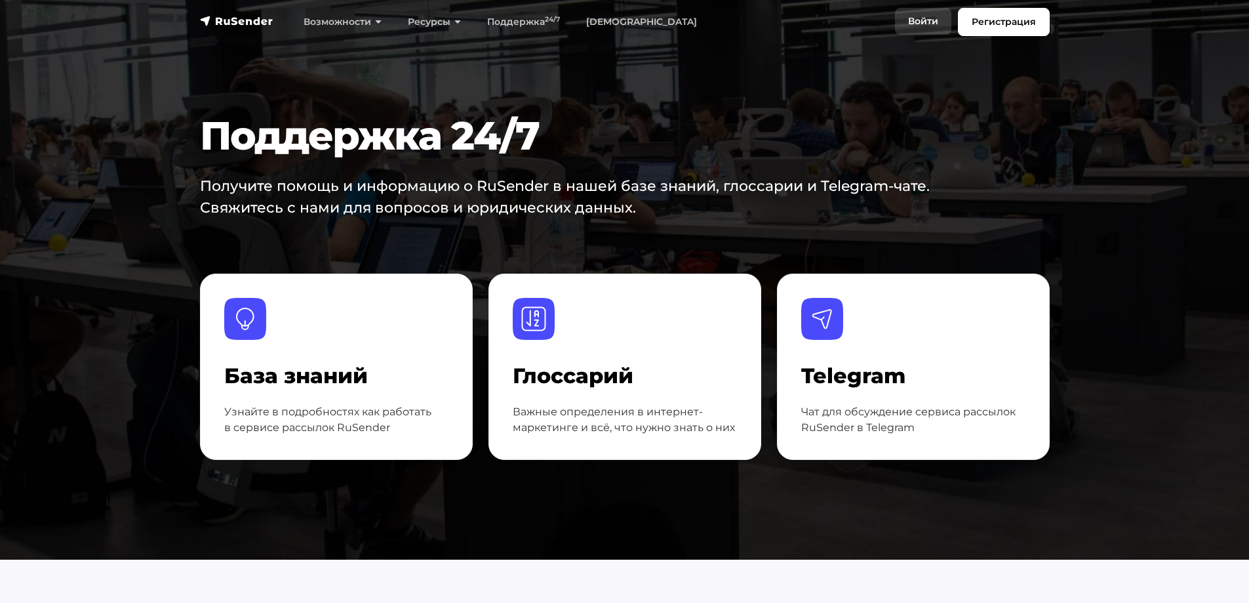
click at [918, 21] on link "Войти" at bounding box center [923, 21] width 56 height 27
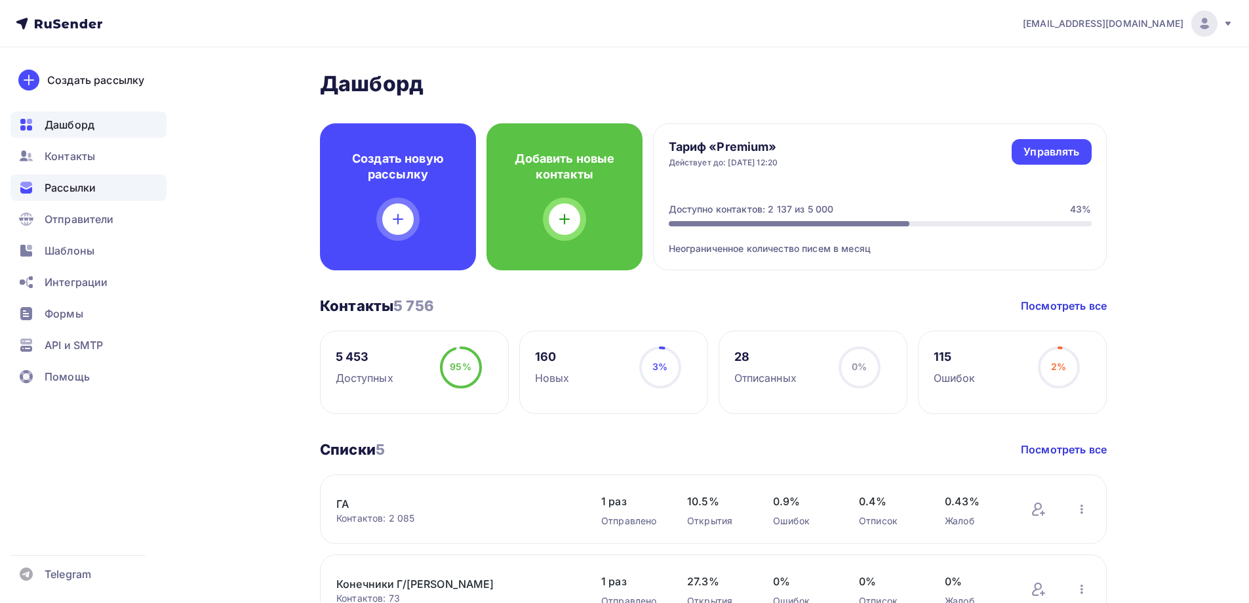
click at [58, 186] on span "Рассылки" at bounding box center [70, 188] width 51 height 16
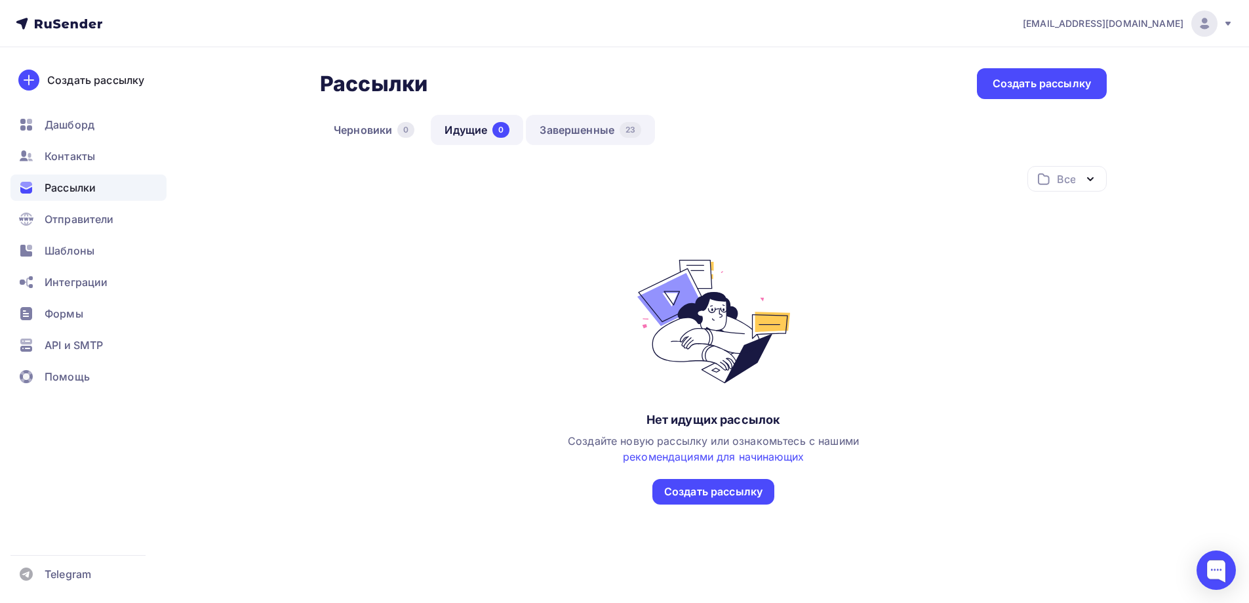
click at [582, 128] on link "Завершенные 23" at bounding box center [590, 130] width 129 height 30
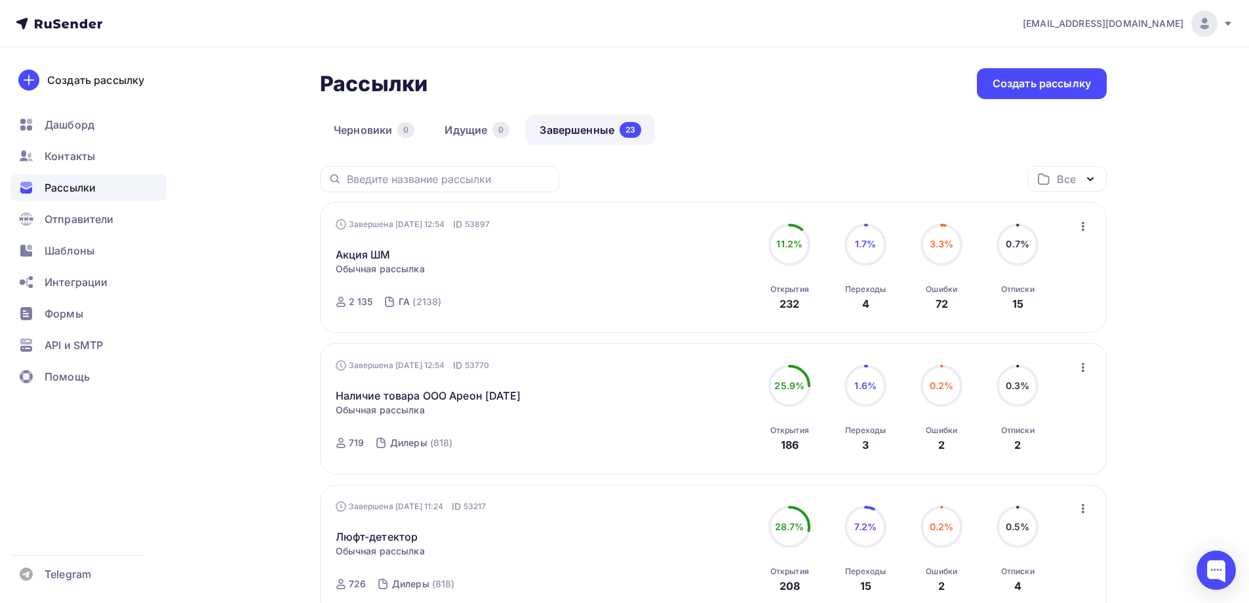
click at [1087, 368] on icon "button" at bounding box center [1084, 367] width 16 height 16
click at [1028, 455] on div "Копировать в новую" at bounding box center [1023, 454] width 134 height 16
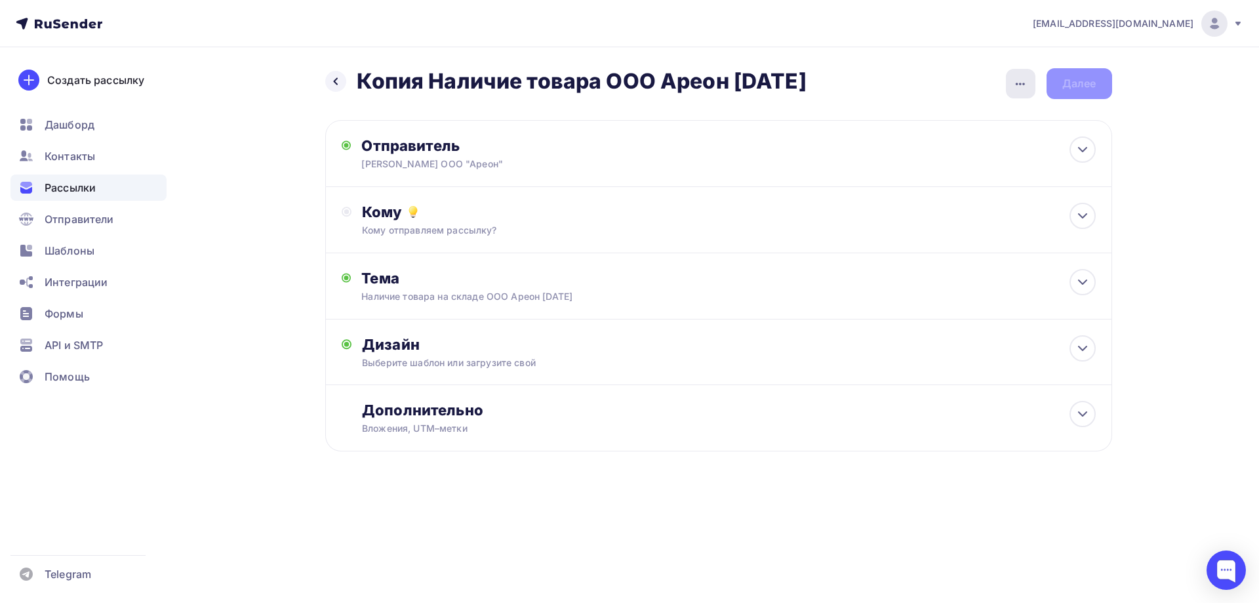
click at [1020, 76] on icon "button" at bounding box center [1021, 84] width 16 height 16
click at [926, 161] on link "Переименовать рассылку" at bounding box center [951, 151] width 178 height 26
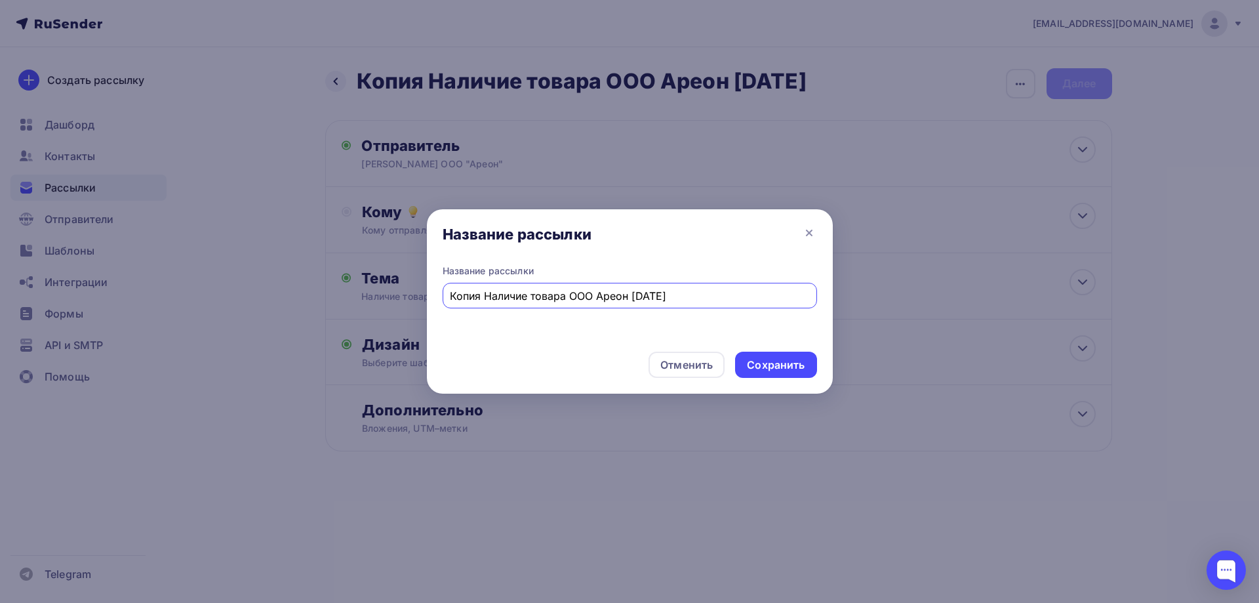
drag, startPoint x: 483, startPoint y: 298, endPoint x: 338, endPoint y: 293, distance: 145.1
click at [341, 293] on div "Название рассылки Название рассылки Копия Наличие товара ООО Ареон [DATE] Отмен…" at bounding box center [629, 301] width 1259 height 603
click at [611, 295] on input "Наличие товара ООО Ареон [DATE]" at bounding box center [629, 296] width 359 height 16
type input "Наличие товара ООО Ареон [DATE]"
click at [771, 361] on div "Сохранить" at bounding box center [776, 364] width 58 height 15
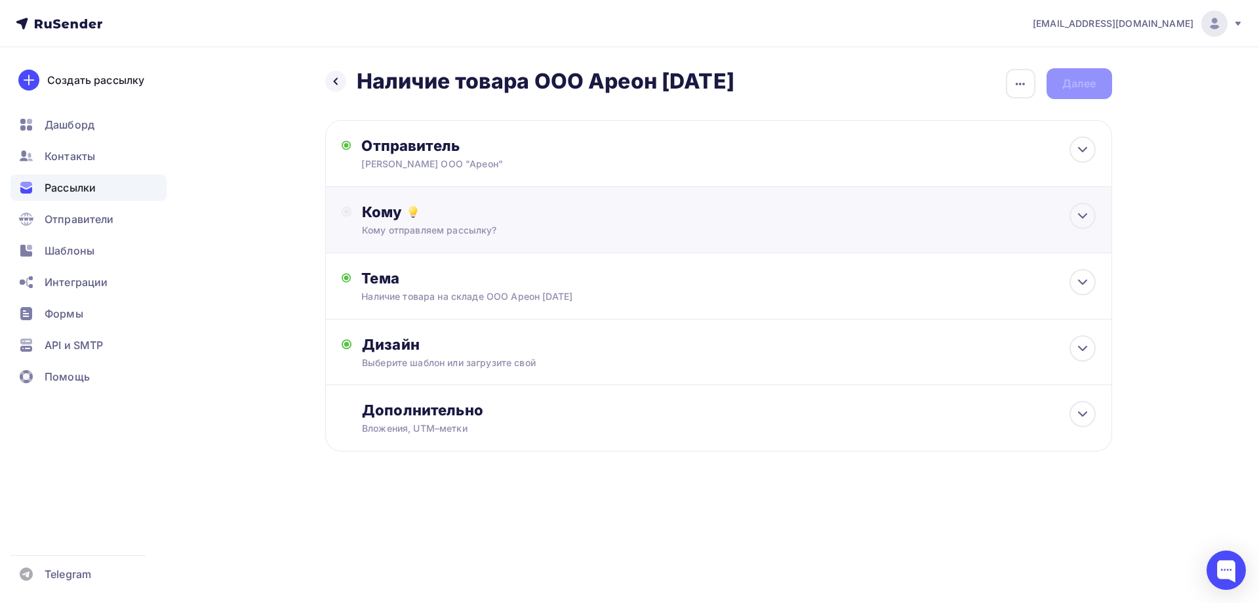
click at [493, 220] on div "Кому" at bounding box center [728, 212] width 733 height 18
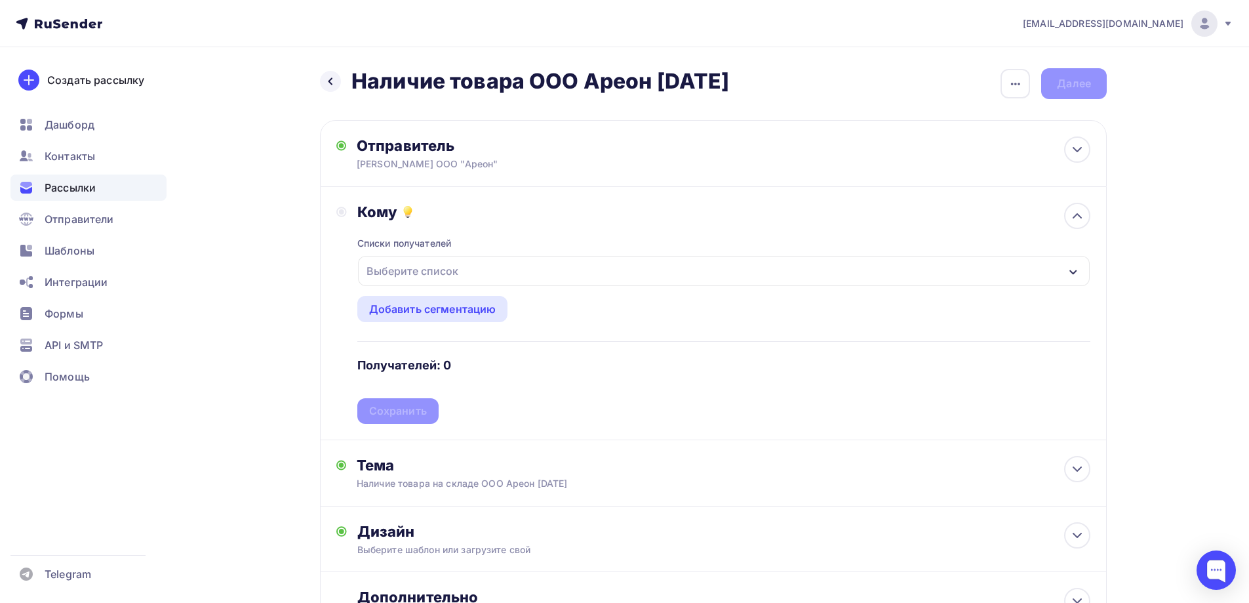
click at [698, 271] on div "Выберите список" at bounding box center [724, 271] width 732 height 30
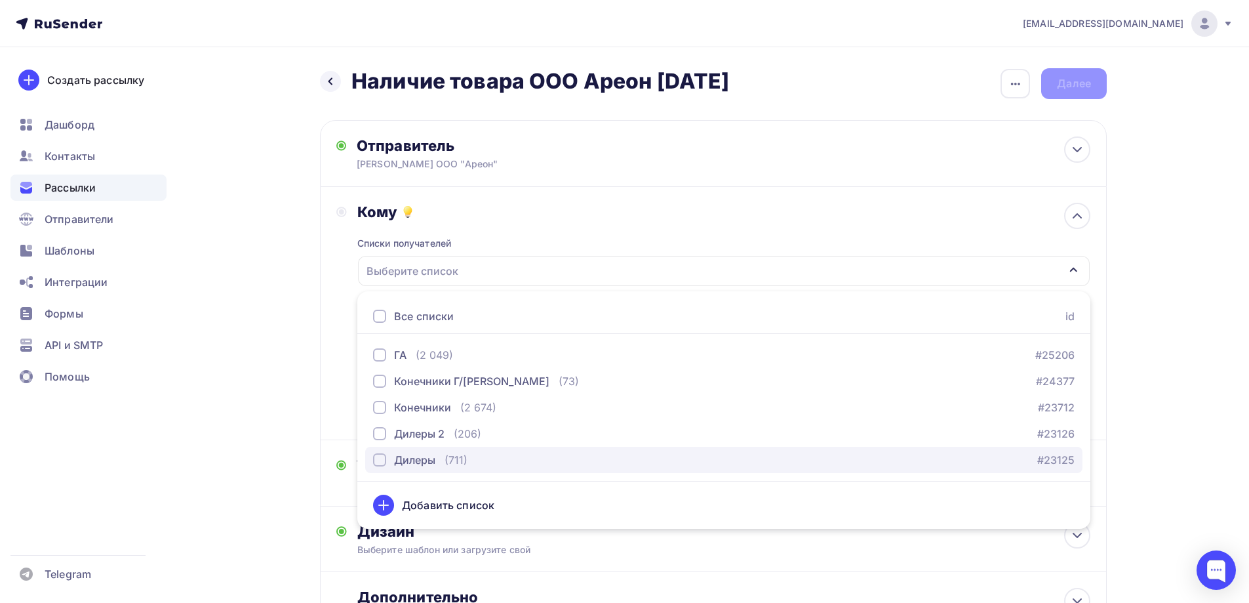
click at [376, 461] on div "button" at bounding box center [379, 459] width 13 height 13
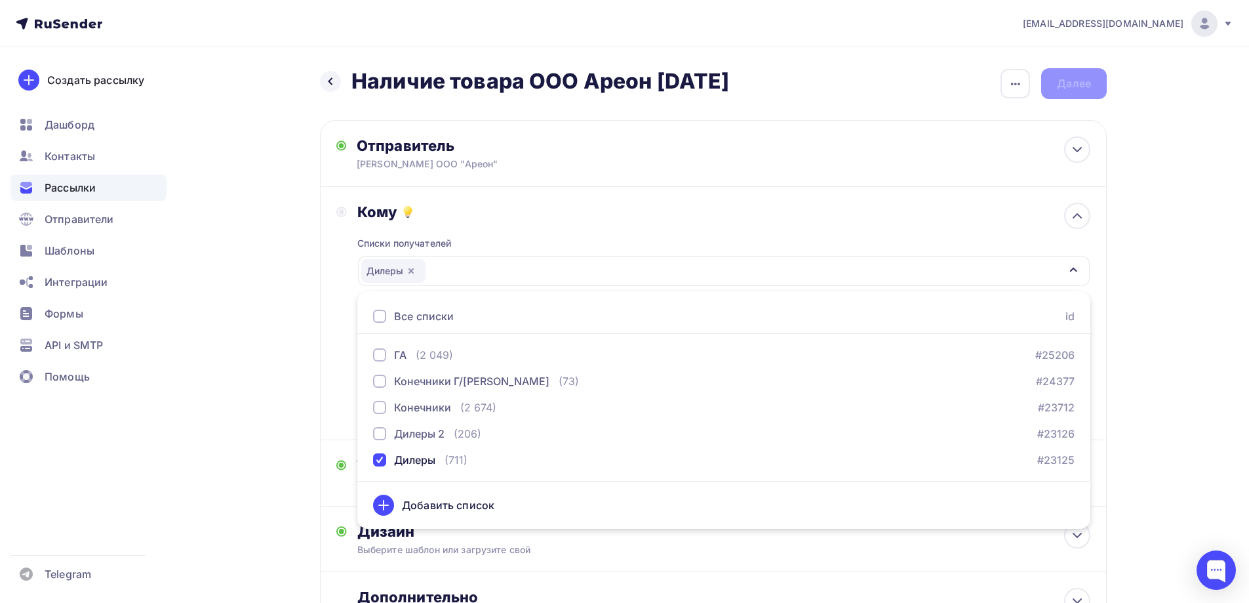
click at [283, 370] on div "Назад Наличие товара ООО Ареон [DATE] Наличие товара ООО Ареон [DATE] Закончить…" at bounding box center [624, 385] width 1075 height 676
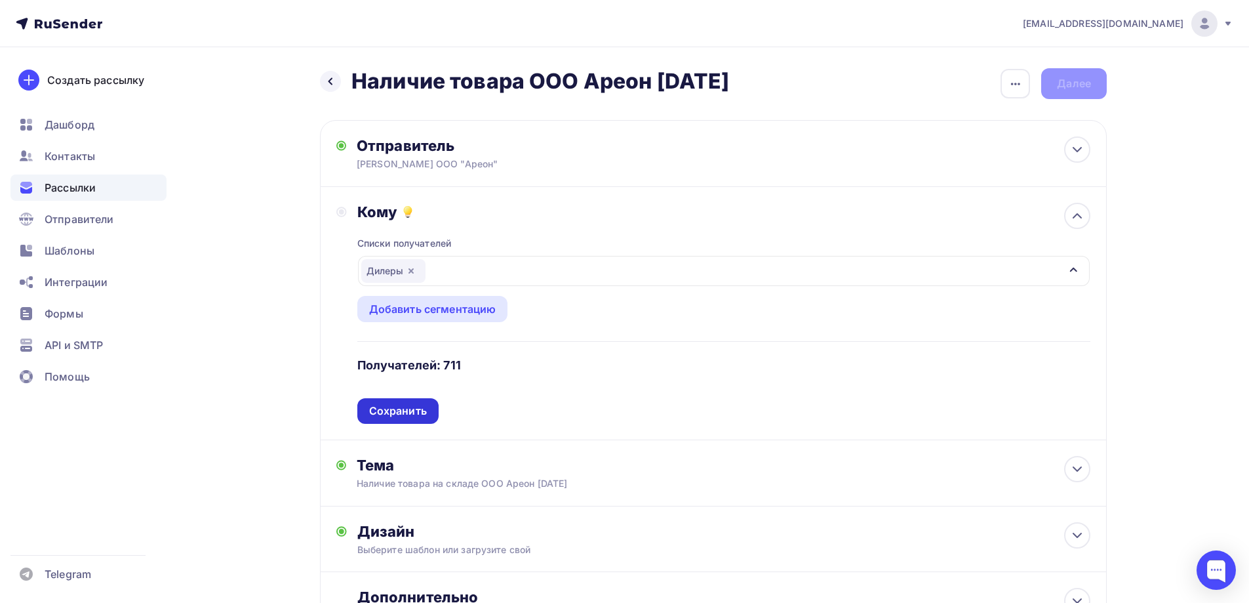
click at [418, 408] on div "Сохранить" at bounding box center [398, 410] width 58 height 15
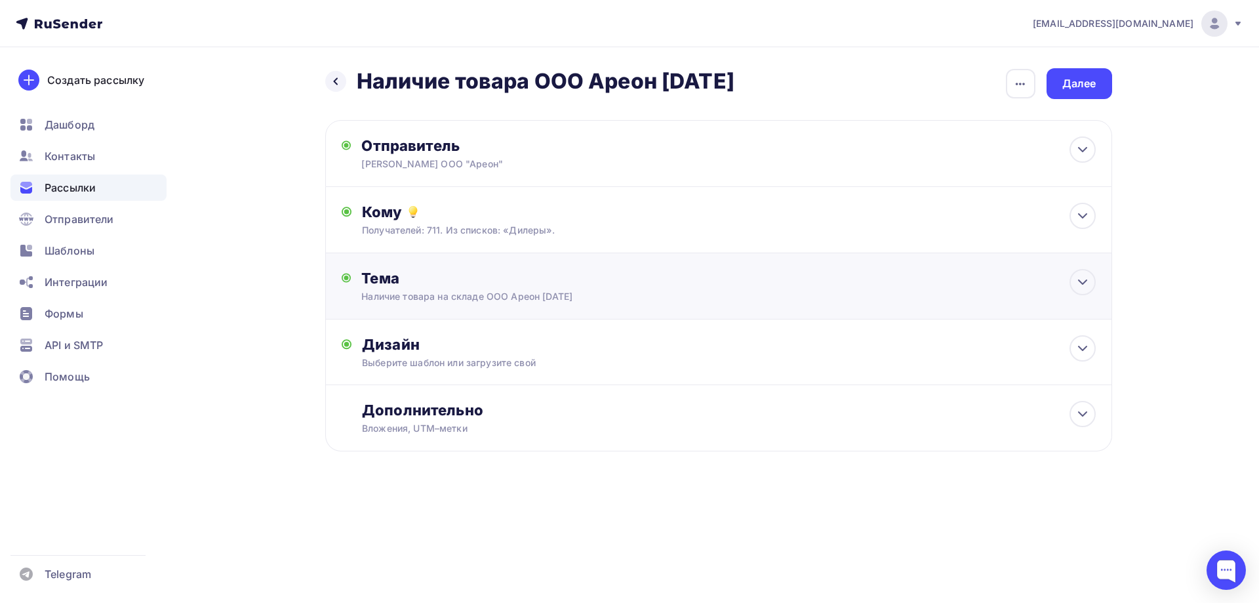
click at [535, 287] on div "Тема Наличие товара на складе ООО Ареон [DATE] Тема * Наличие товара на складе …" at bounding box center [490, 286] width 259 height 34
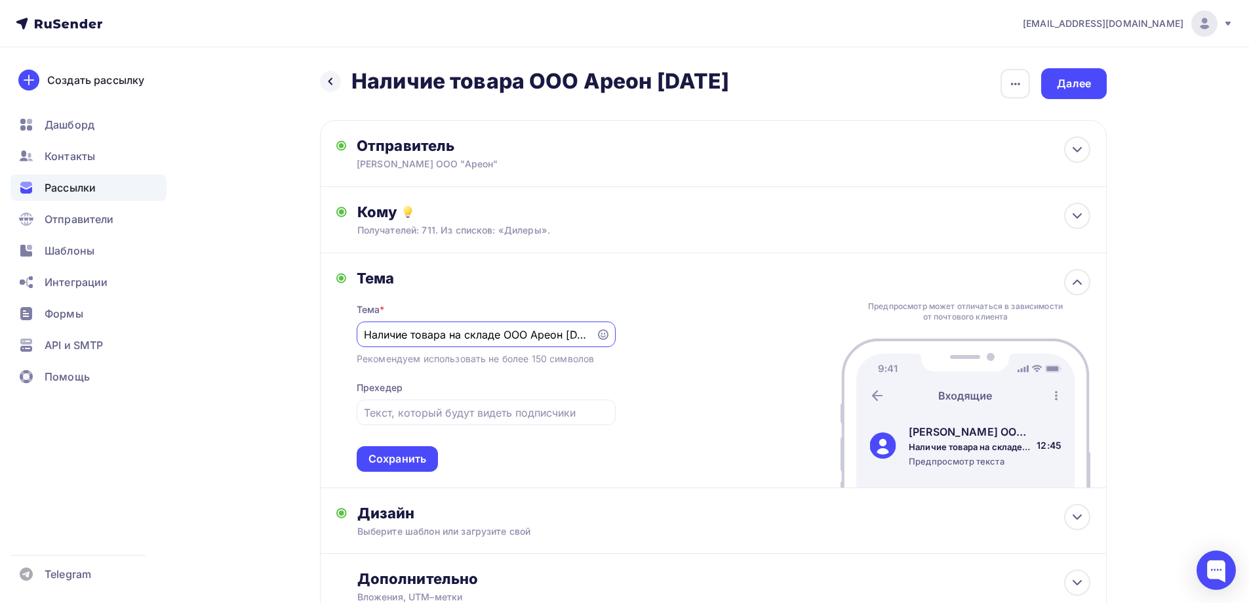
scroll to position [0, 20]
click at [557, 335] on input "Наличие товара на складе ООО Ареон [DATE]" at bounding box center [476, 335] width 224 height 16
type input "Наличие товара на складе ООО Ареон [DATE]"
click at [407, 456] on div "Сохранить" at bounding box center [398, 458] width 58 height 15
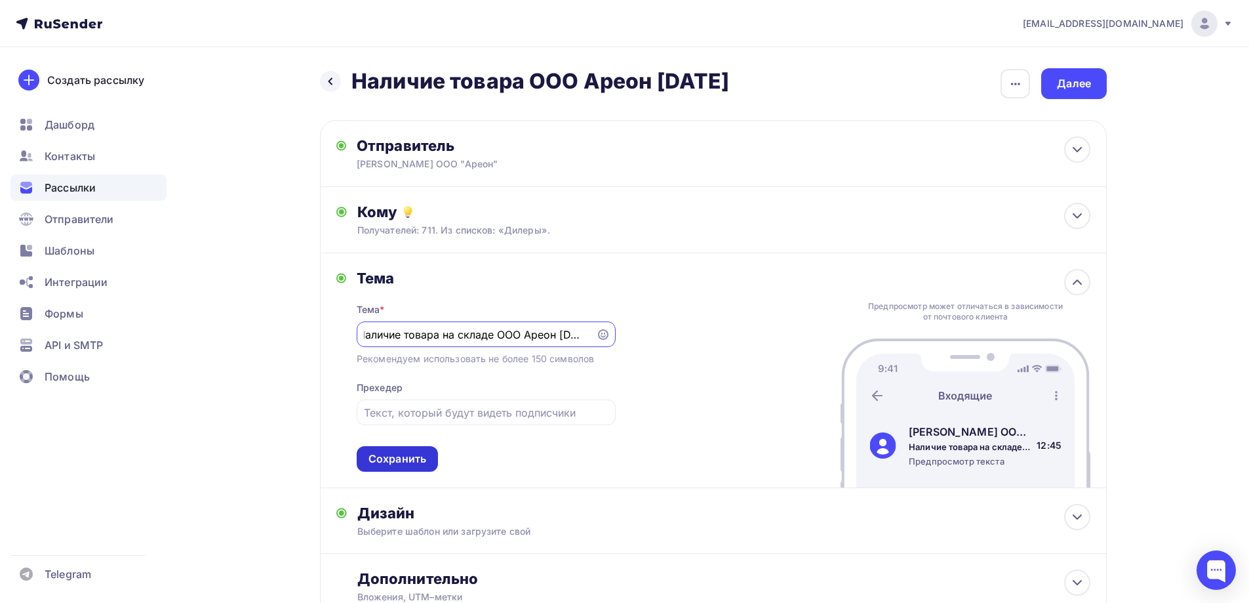
scroll to position [0, 0]
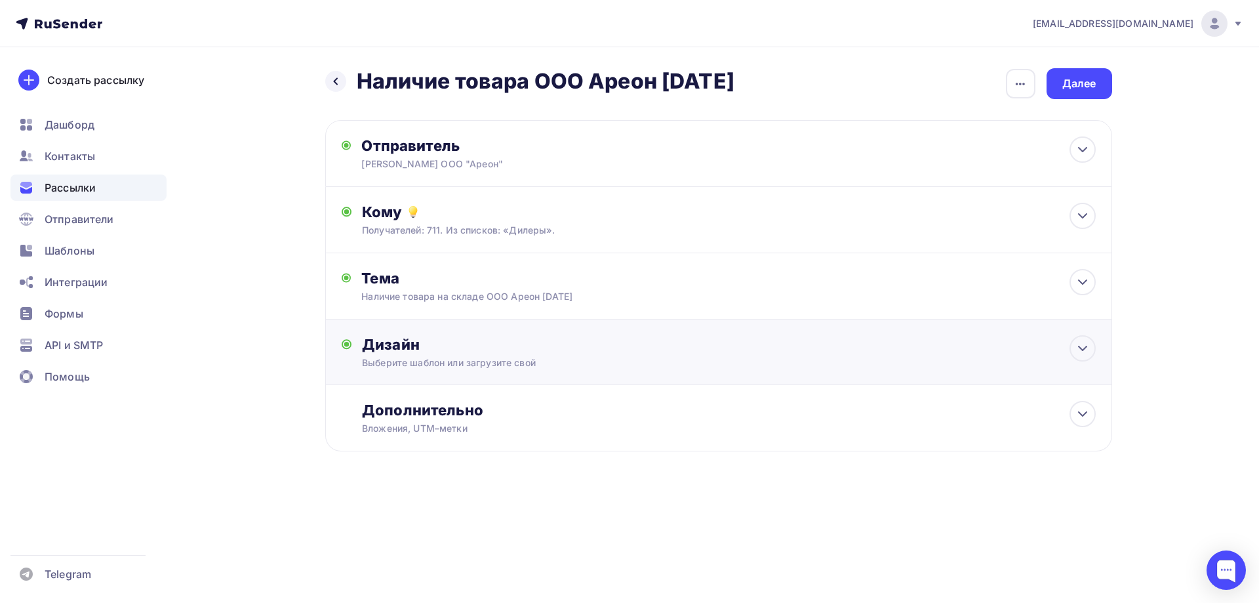
click at [458, 363] on div "Выберите шаблон или загрузите свой" at bounding box center [692, 362] width 660 height 13
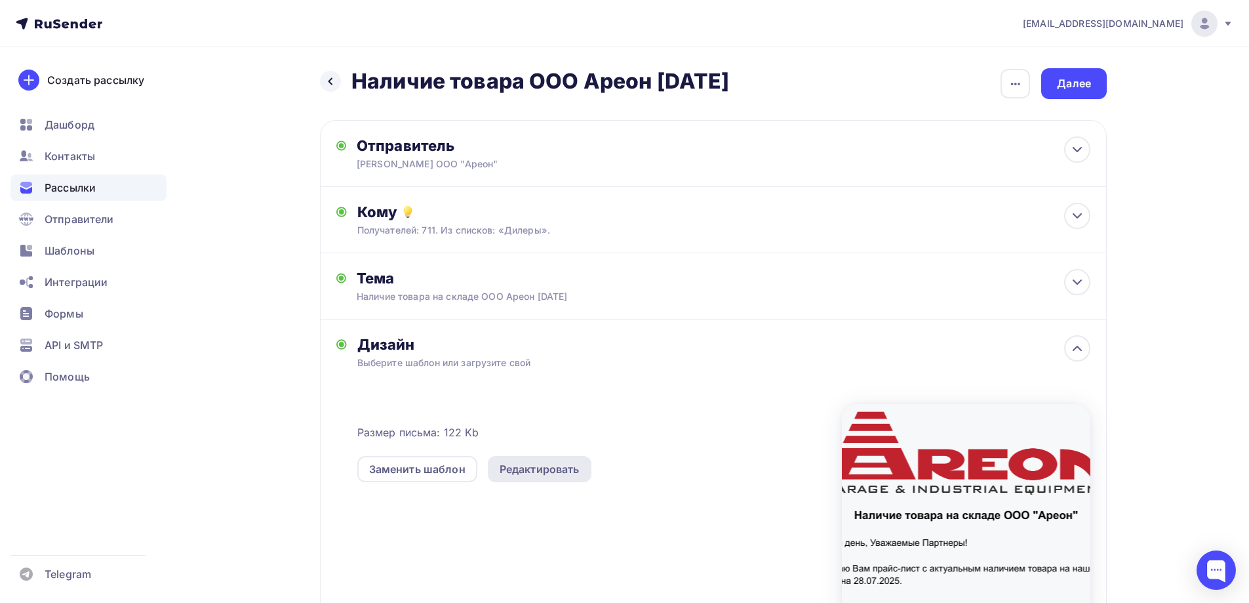
click at [568, 464] on div "Редактировать" at bounding box center [540, 469] width 80 height 16
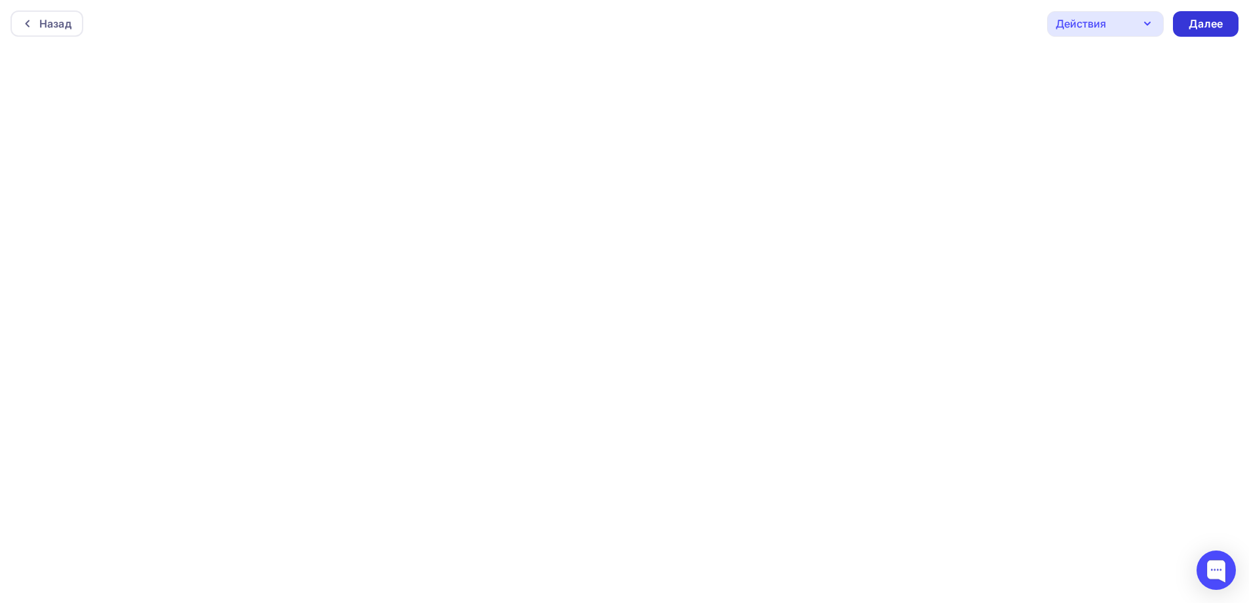
click at [1217, 23] on div "Далее" at bounding box center [1206, 23] width 34 height 15
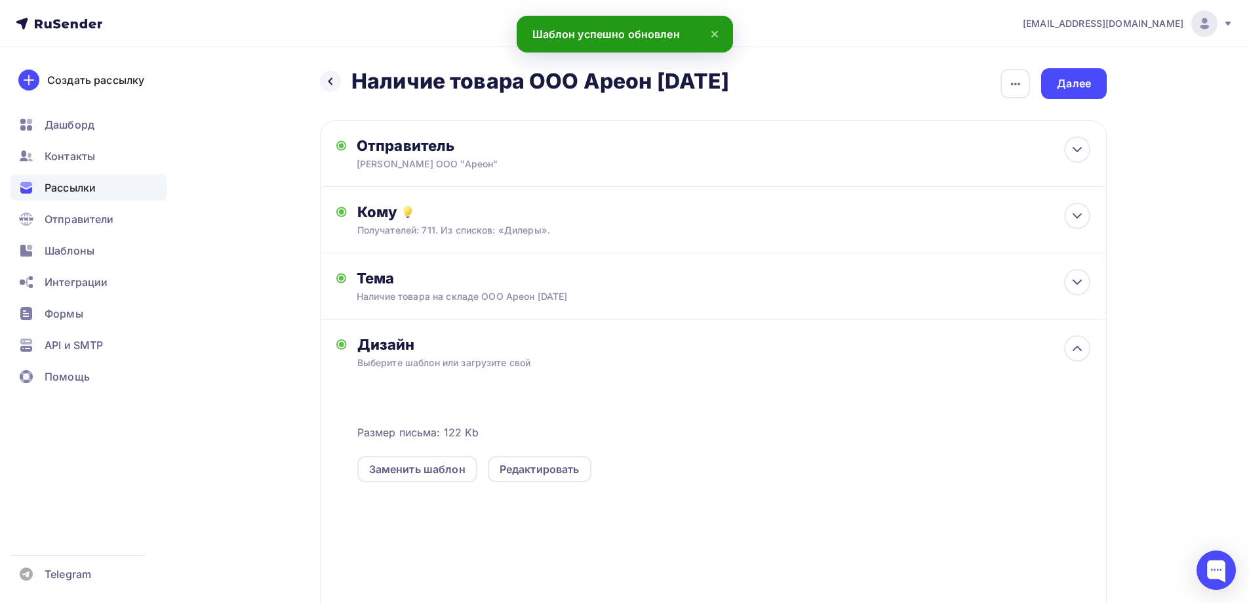
scroll to position [157, 0]
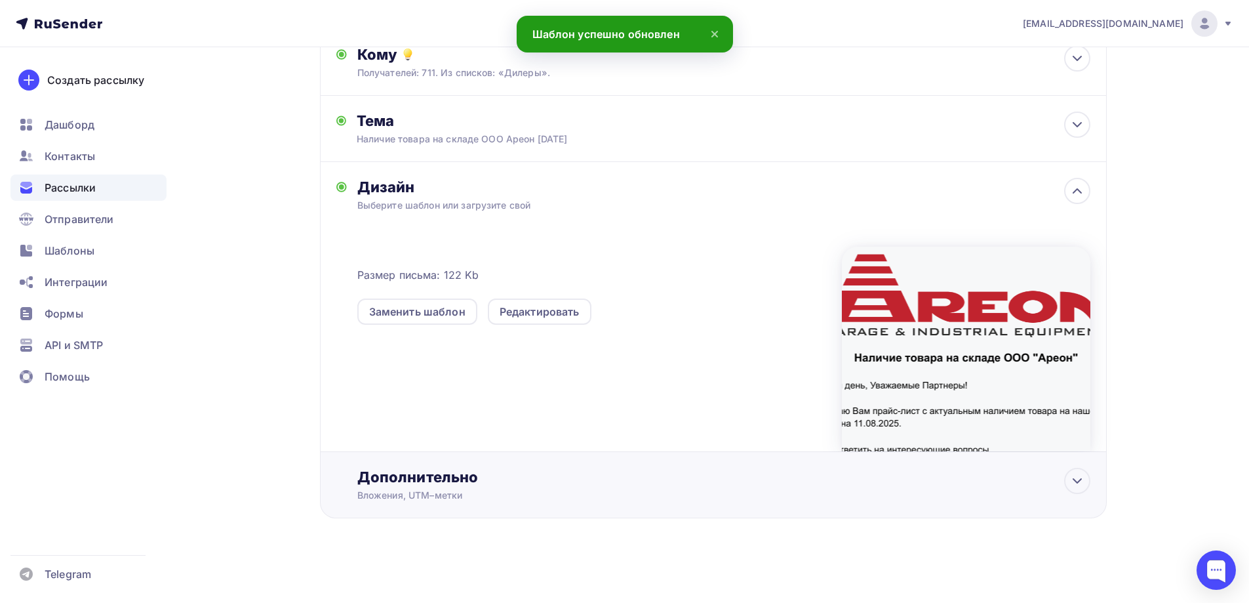
click at [430, 469] on div "Дополнительно" at bounding box center [723, 477] width 733 height 18
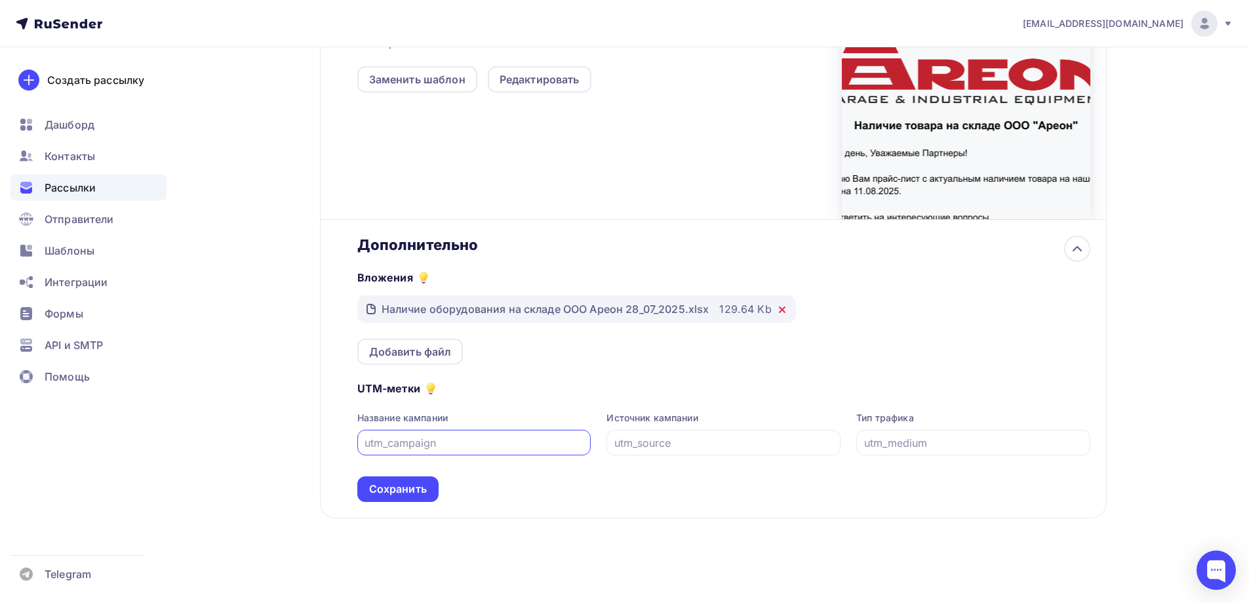
click at [780, 310] on icon at bounding box center [782, 309] width 5 height 5
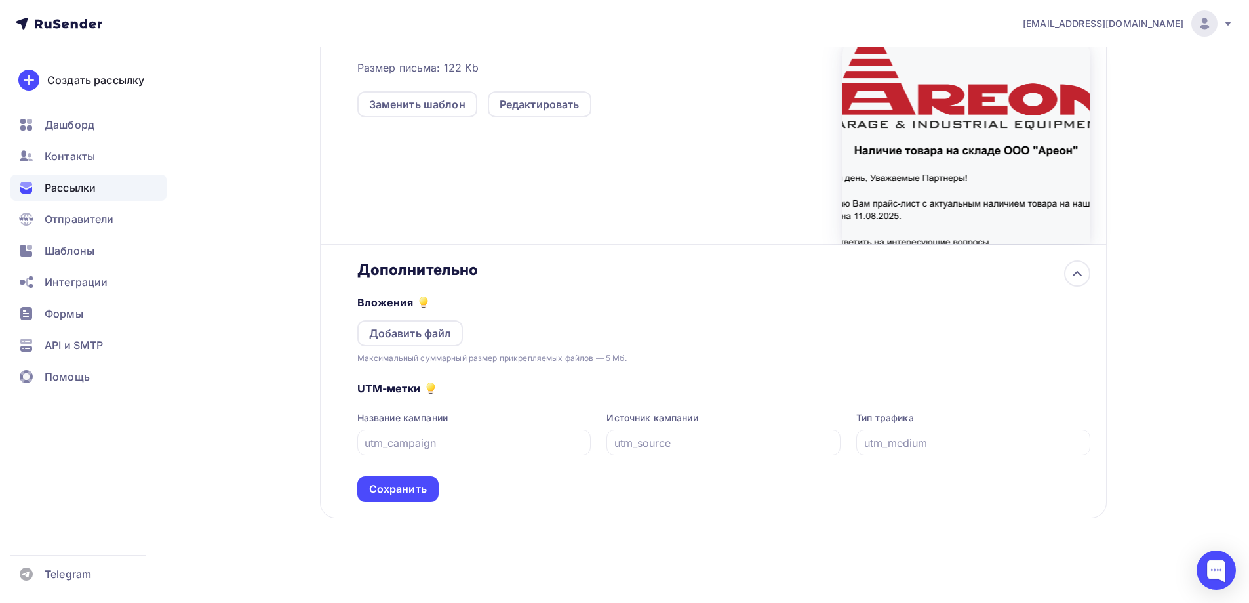
scroll to position [365, 0]
click at [418, 337] on div "Добавить файл" at bounding box center [410, 333] width 83 height 16
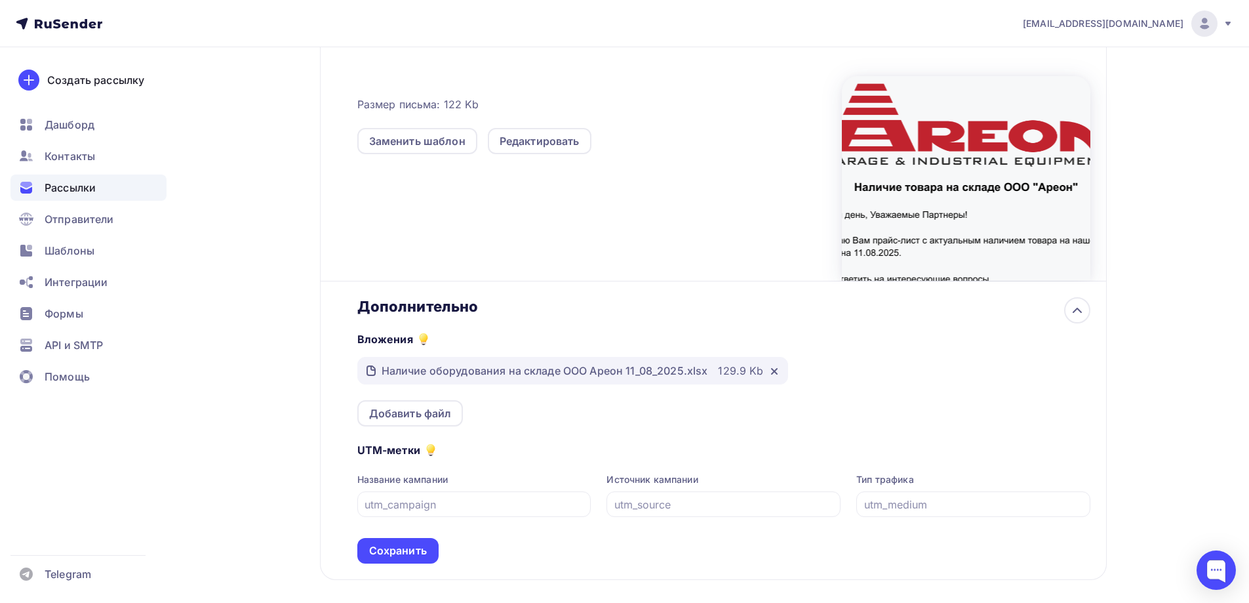
scroll to position [390, 0]
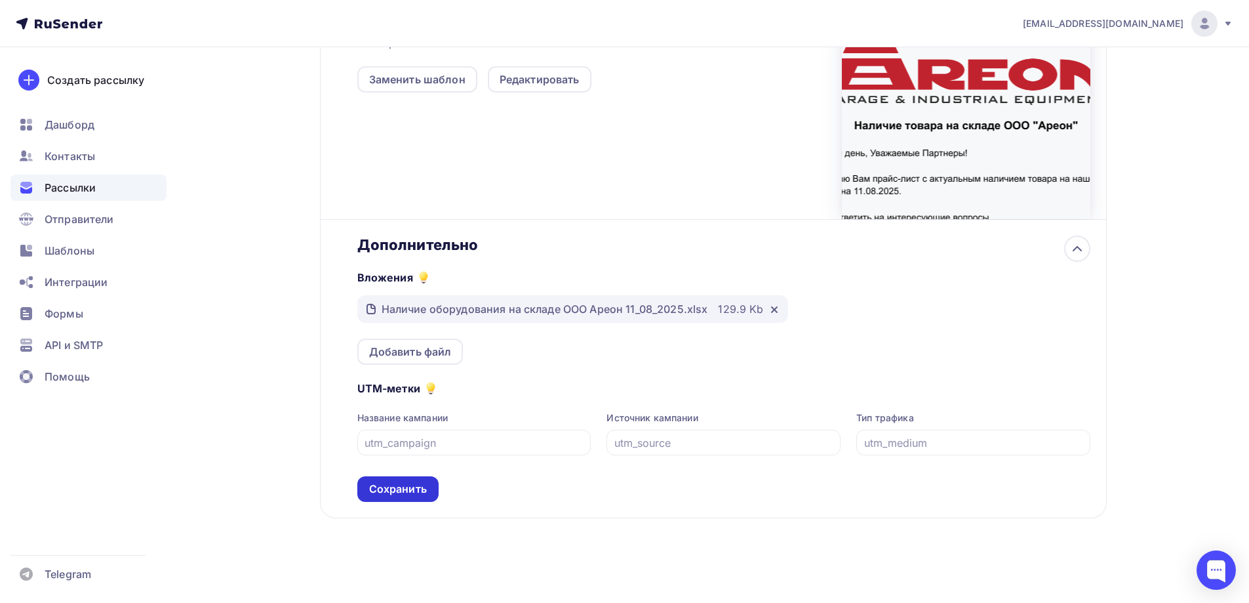
click at [409, 493] on div "Сохранить" at bounding box center [398, 488] width 58 height 15
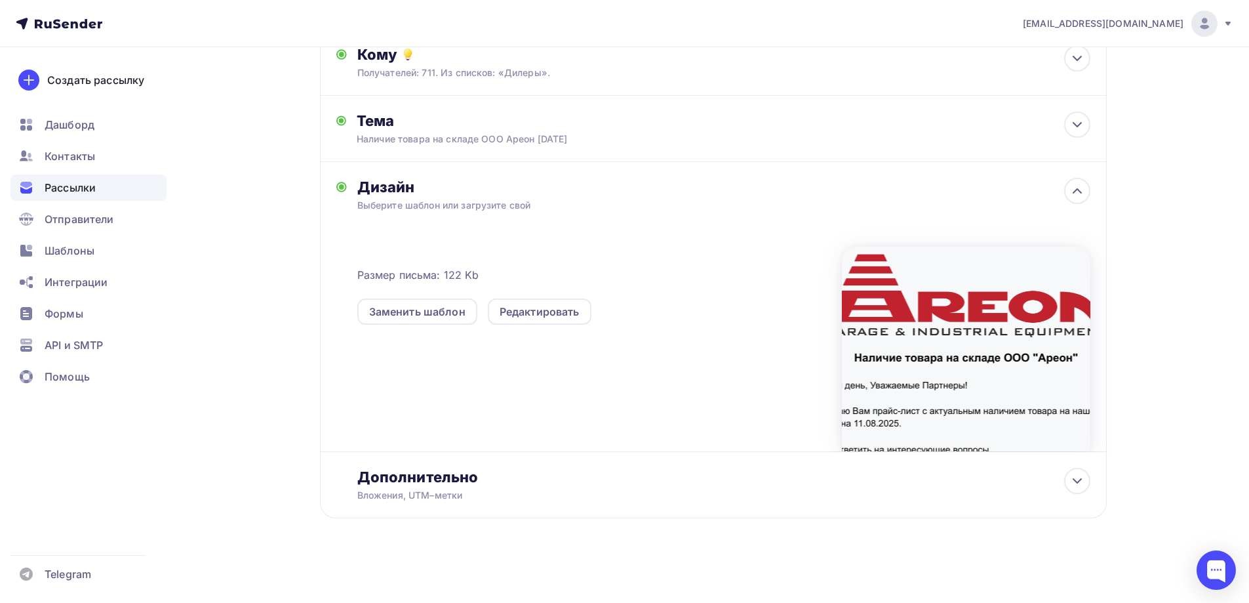
scroll to position [0, 0]
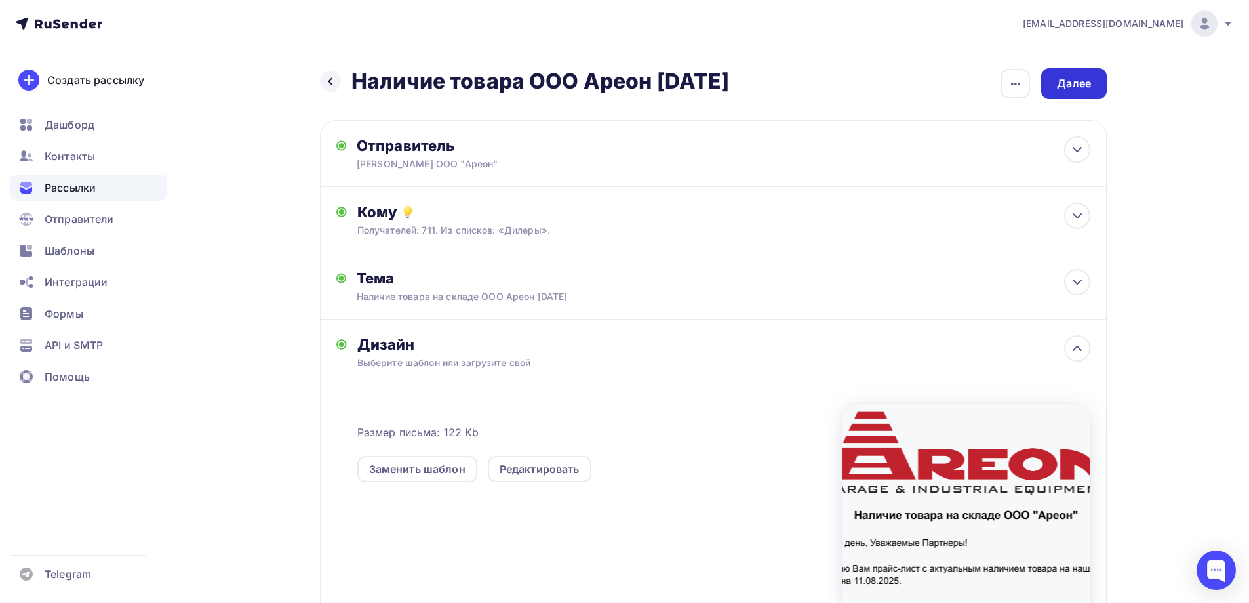
click at [1072, 84] on div "Далее" at bounding box center [1074, 83] width 34 height 15
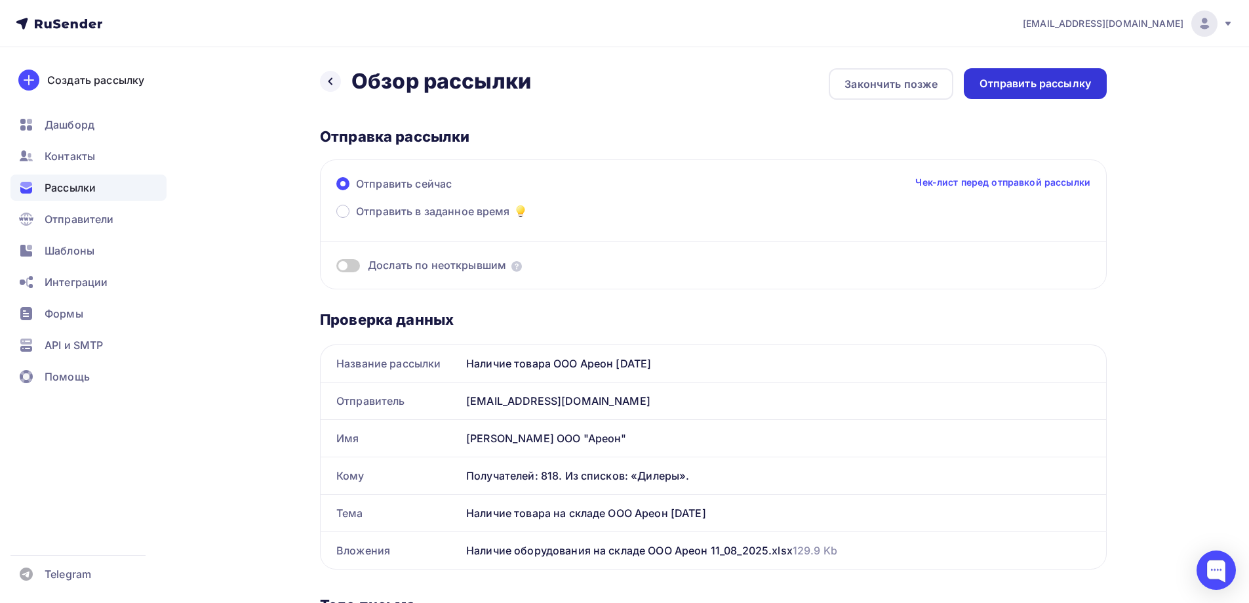
click at [1021, 83] on div "Отправить рассылку" at bounding box center [1035, 83] width 111 height 15
